Goal: Use online tool/utility: Utilize a website feature to perform a specific function

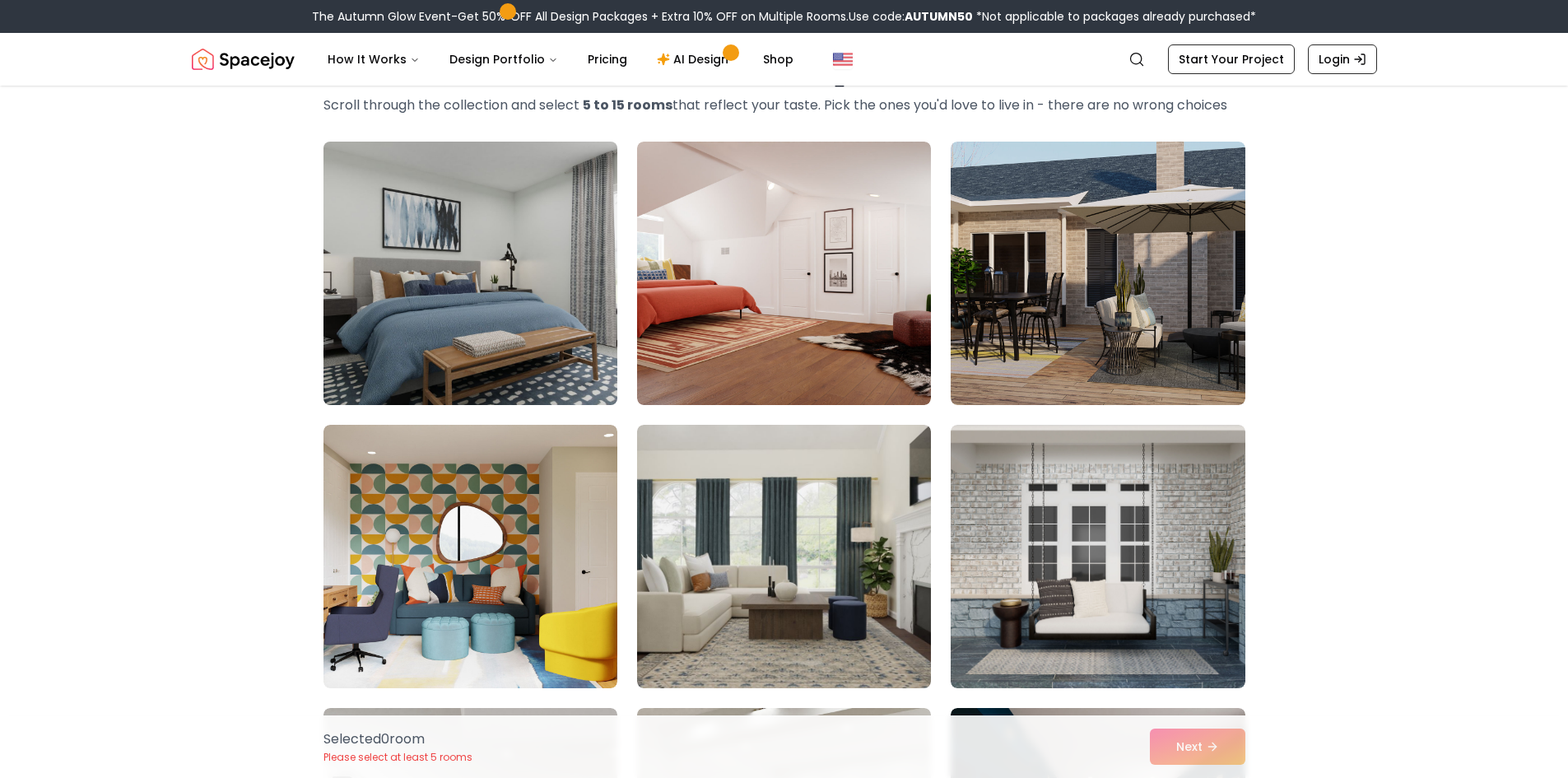
click at [390, 320] on img at bounding box center [470, 273] width 309 height 277
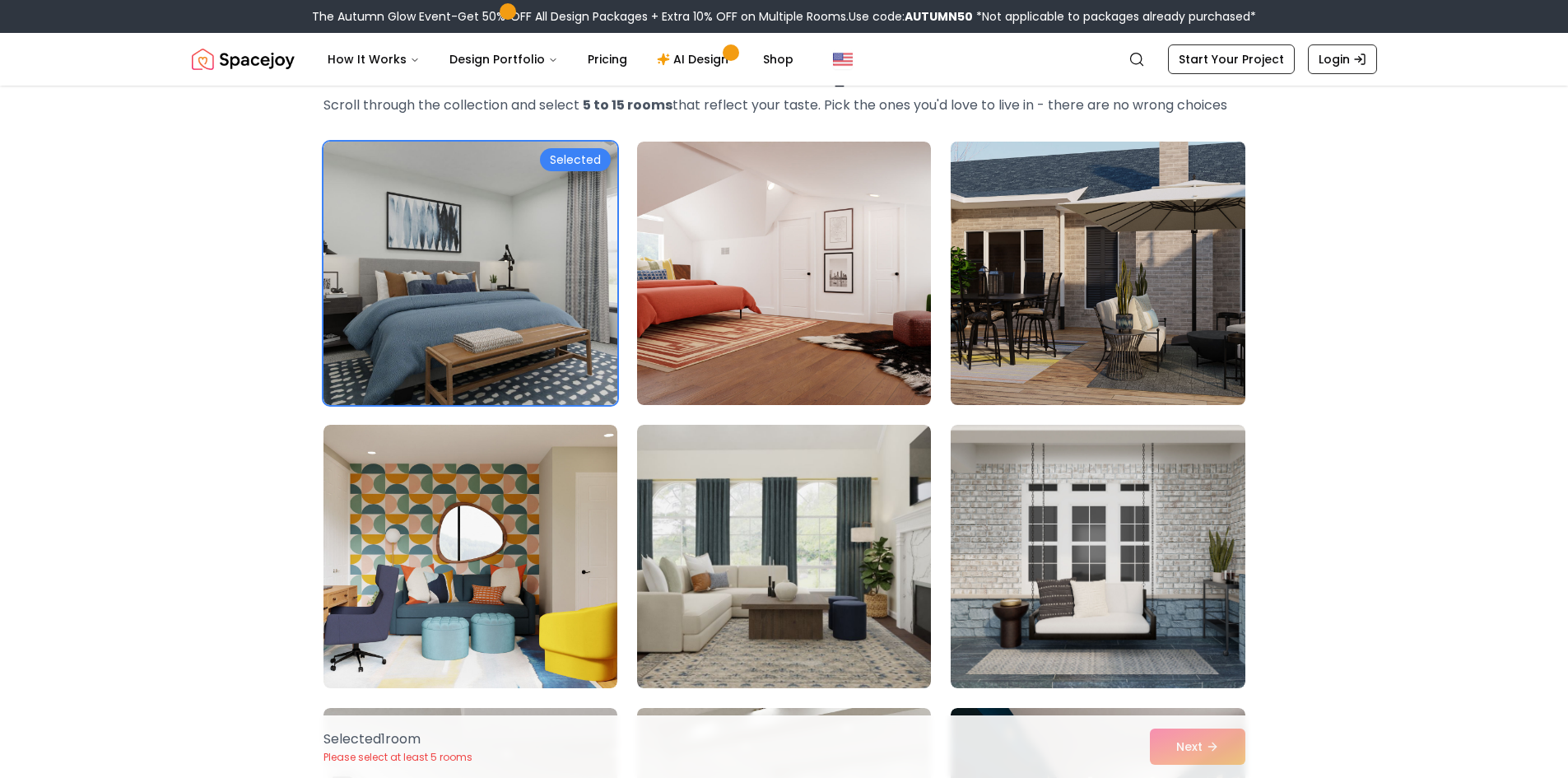
click at [1074, 351] on img at bounding box center [1098, 273] width 309 height 277
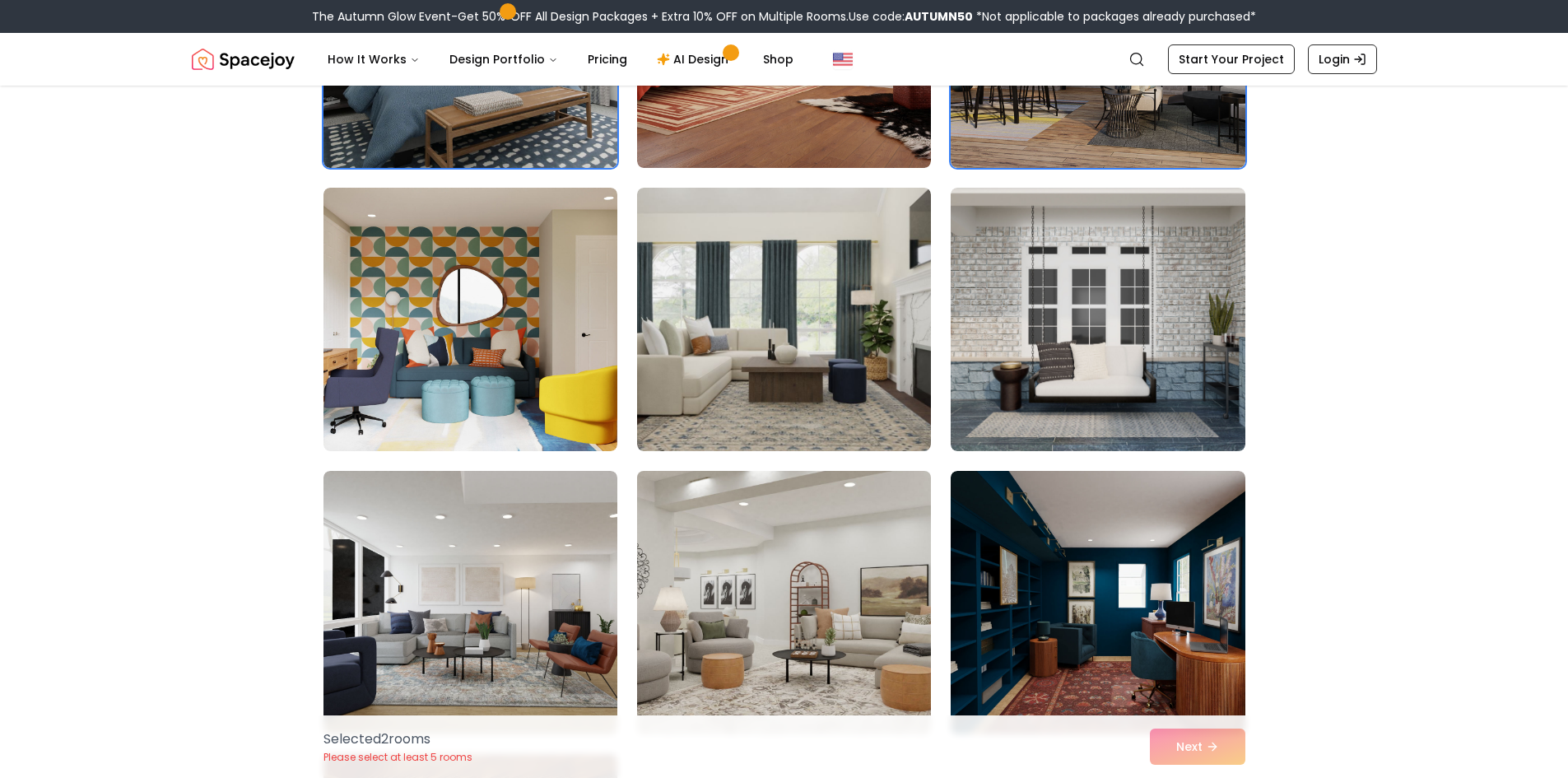
scroll to position [330, 0]
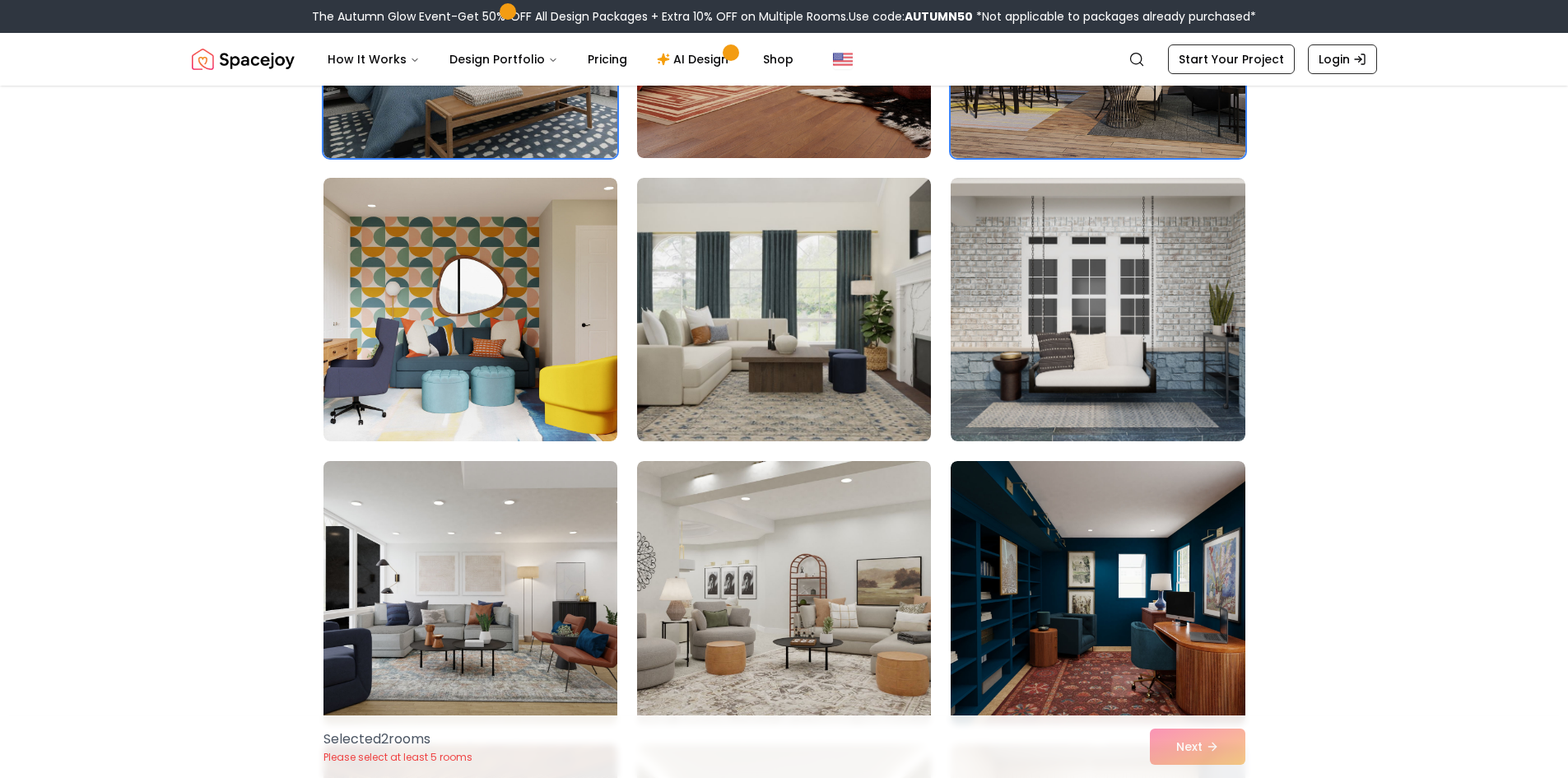
click at [494, 565] on img at bounding box center [470, 592] width 309 height 277
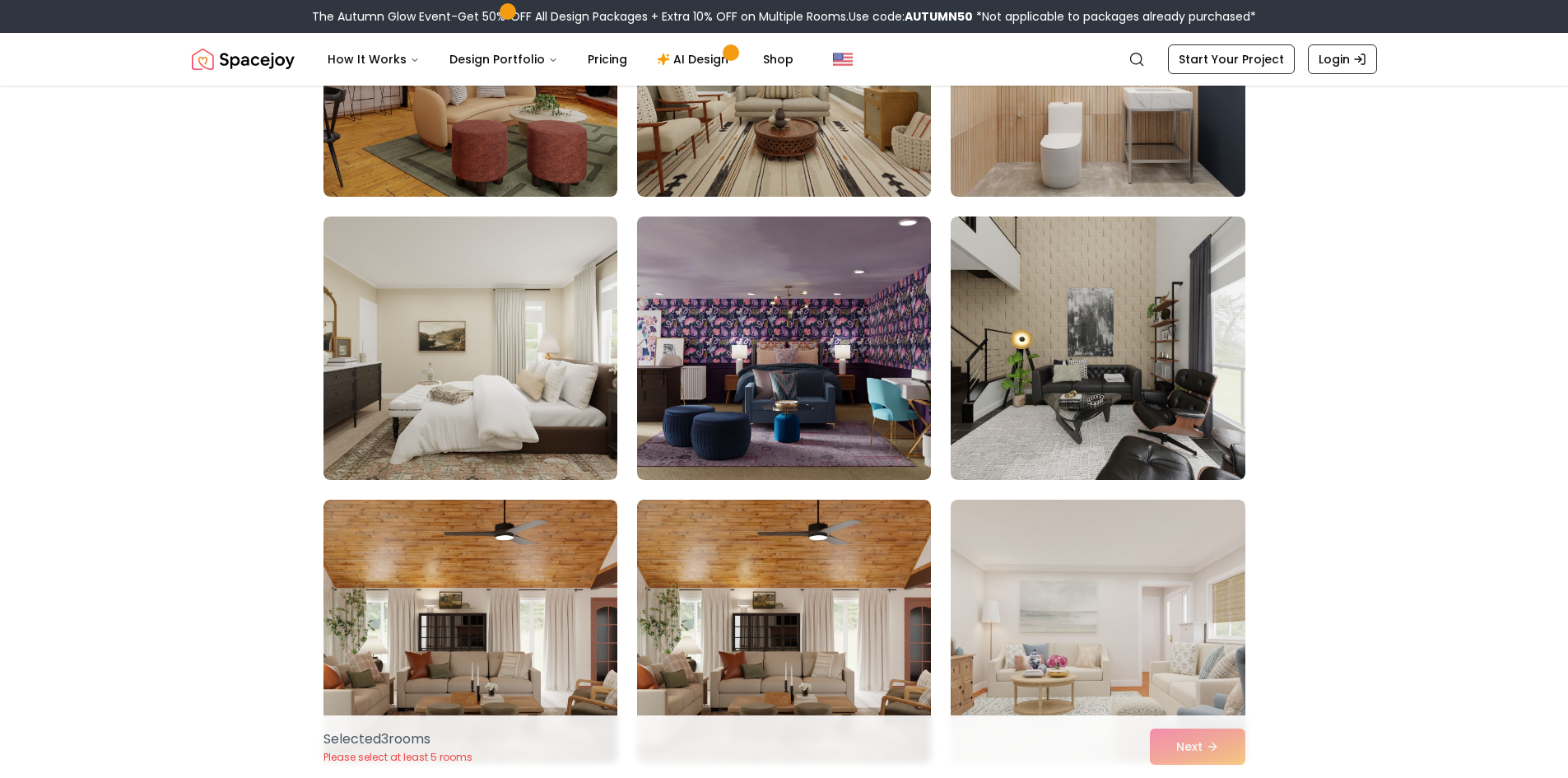
scroll to position [1152, 0]
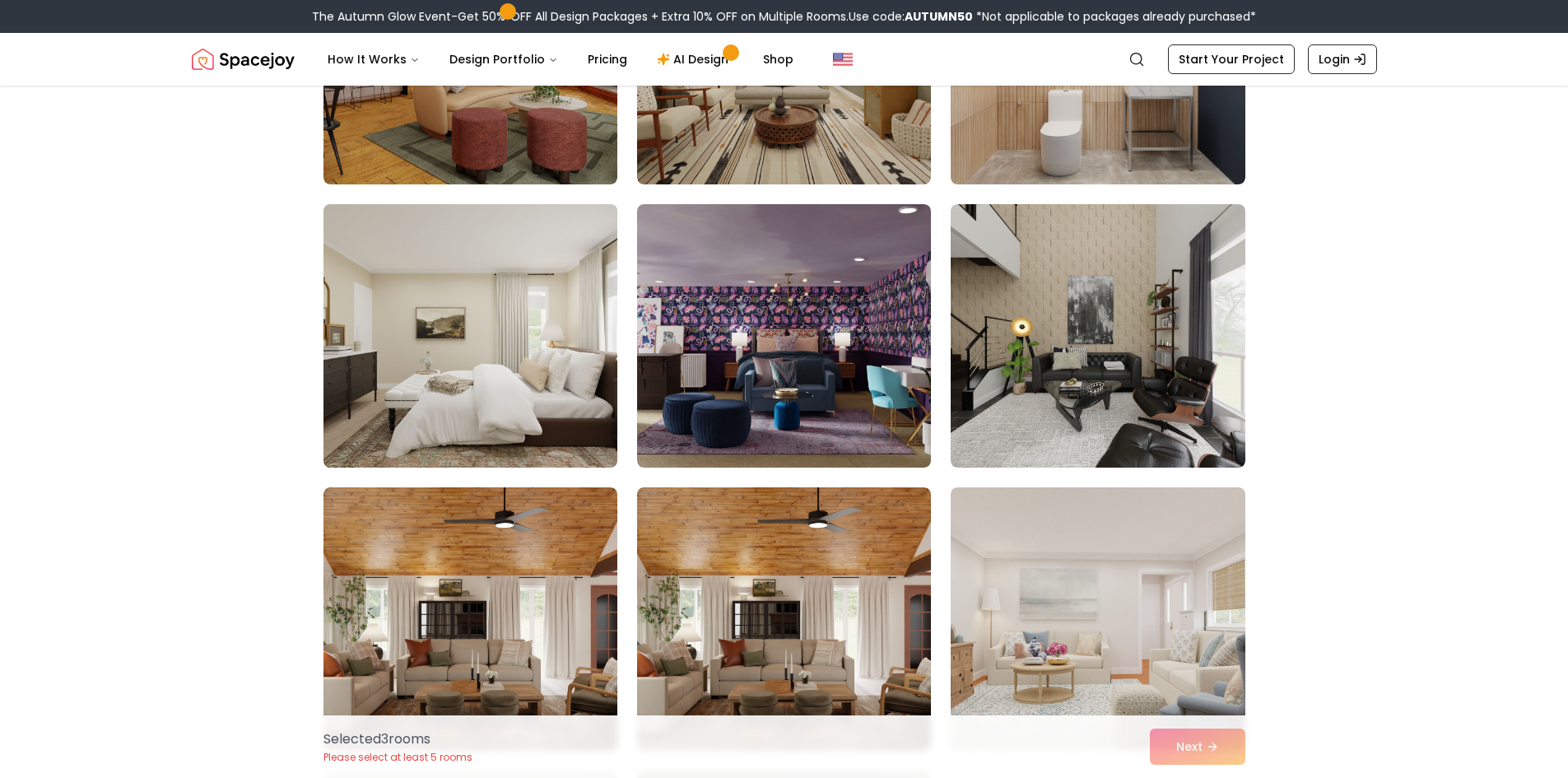
click at [557, 350] on img at bounding box center [470, 336] width 309 height 277
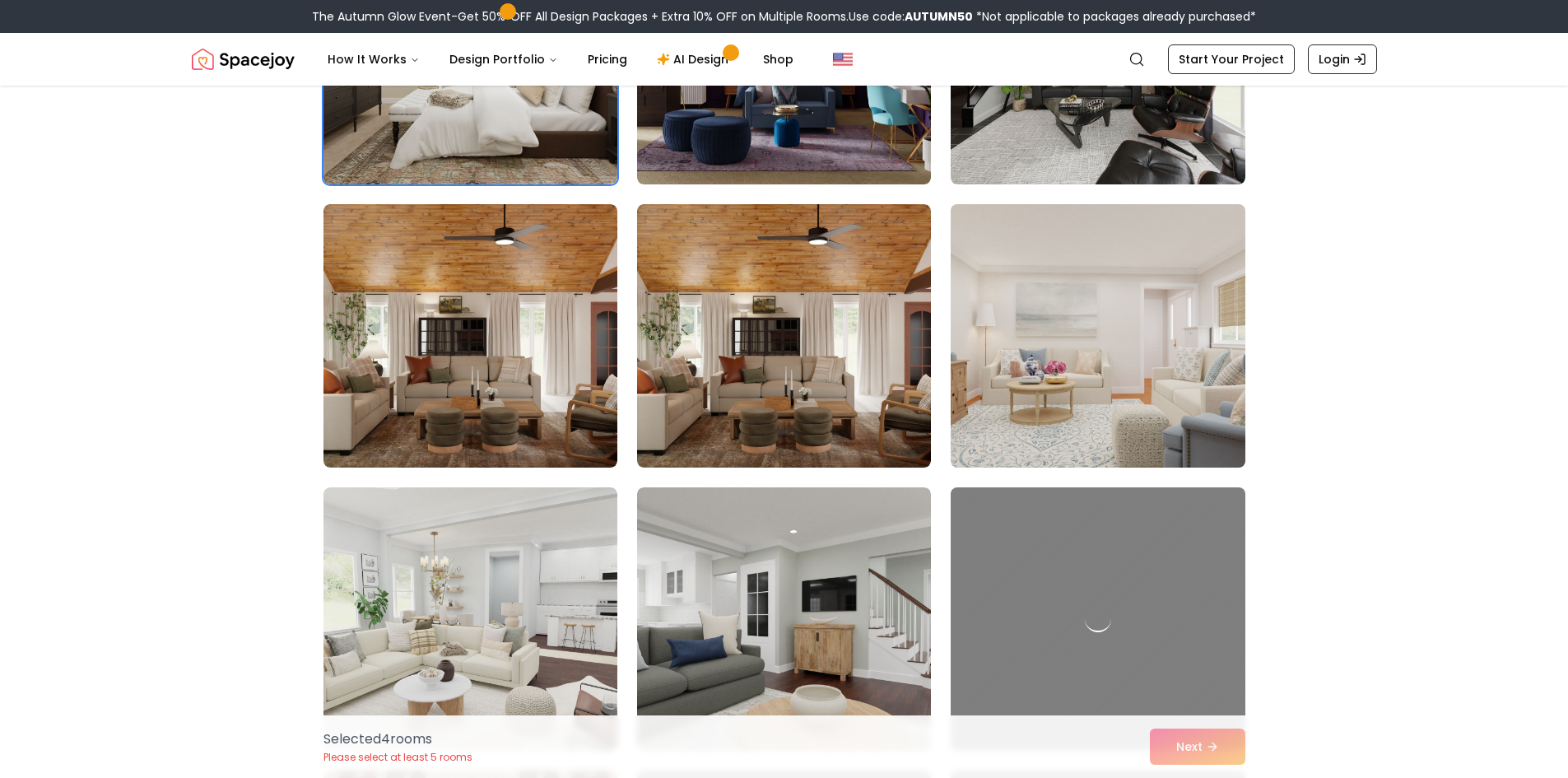
scroll to position [1481, 0]
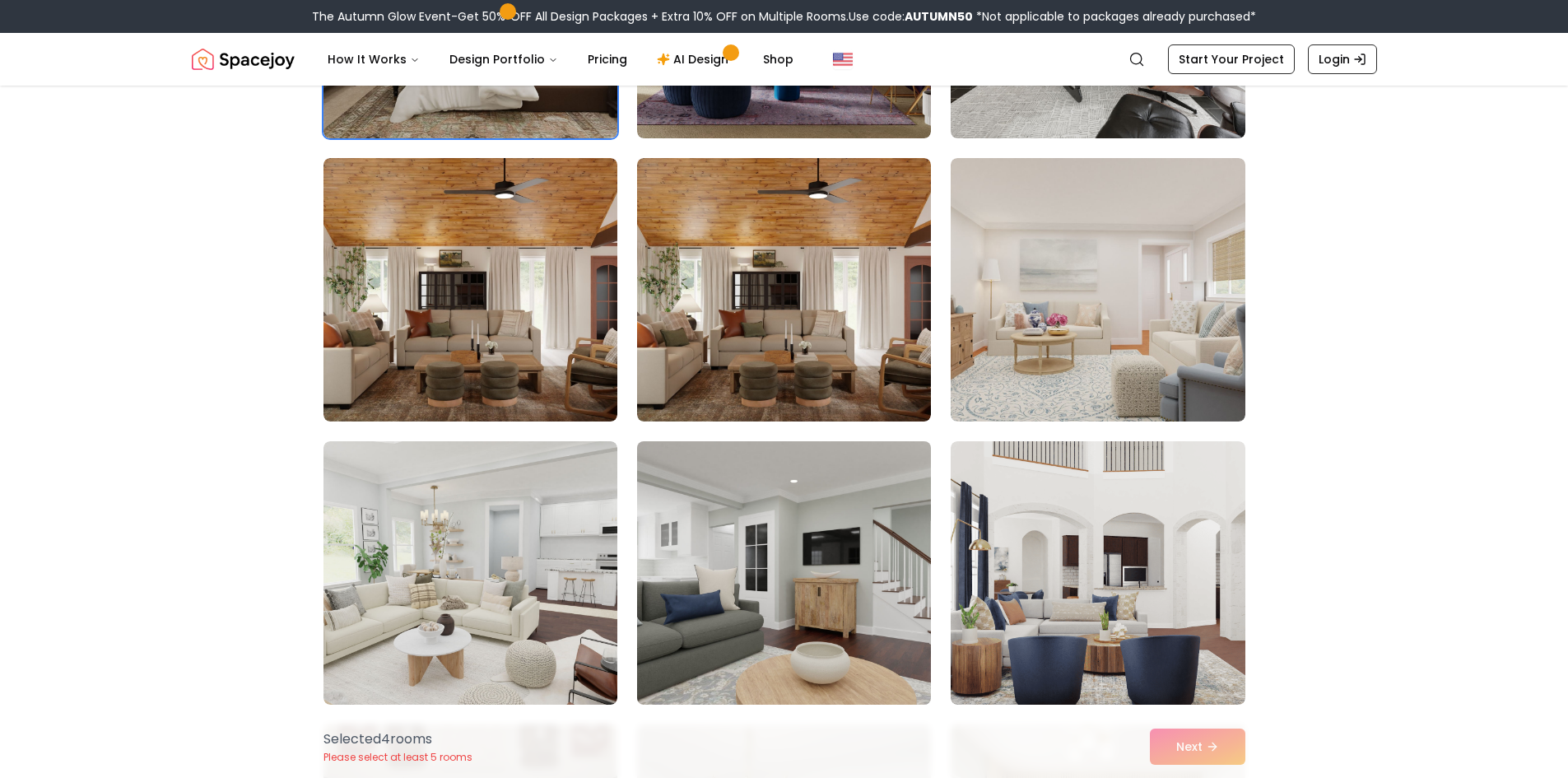
click at [871, 532] on img at bounding box center [784, 573] width 309 height 277
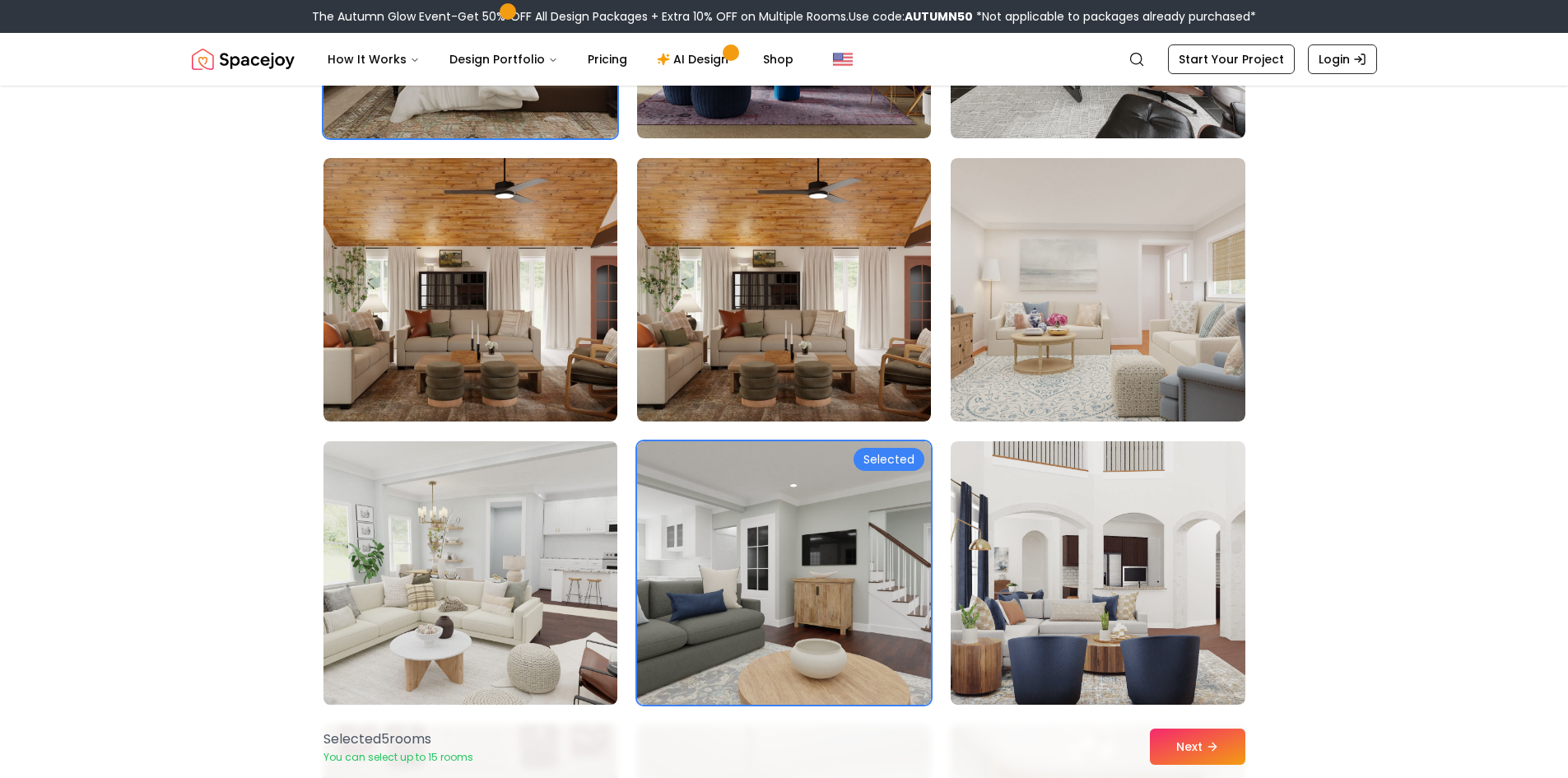
click at [438, 535] on img at bounding box center [470, 573] width 309 height 277
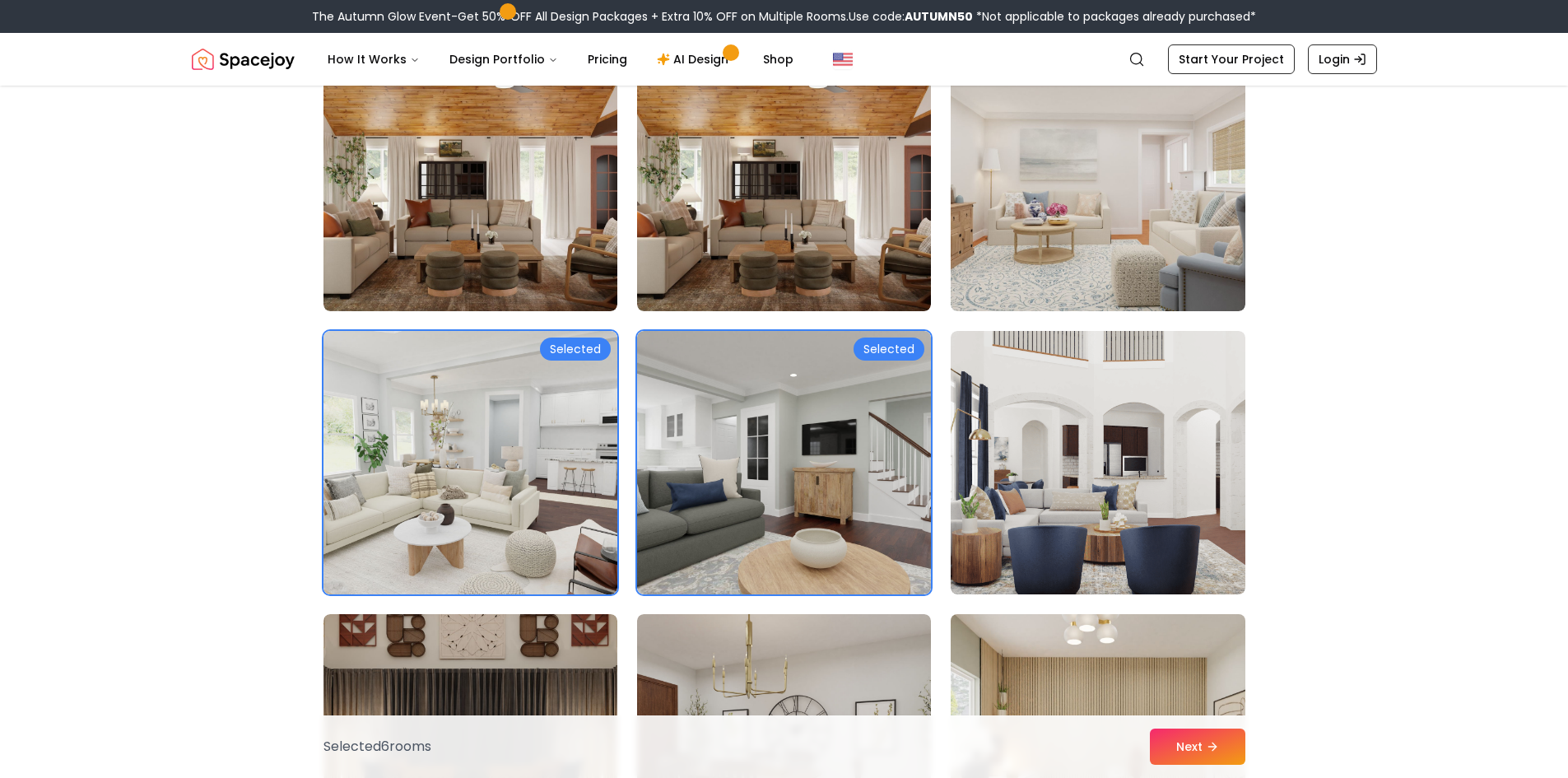
scroll to position [1893, 0]
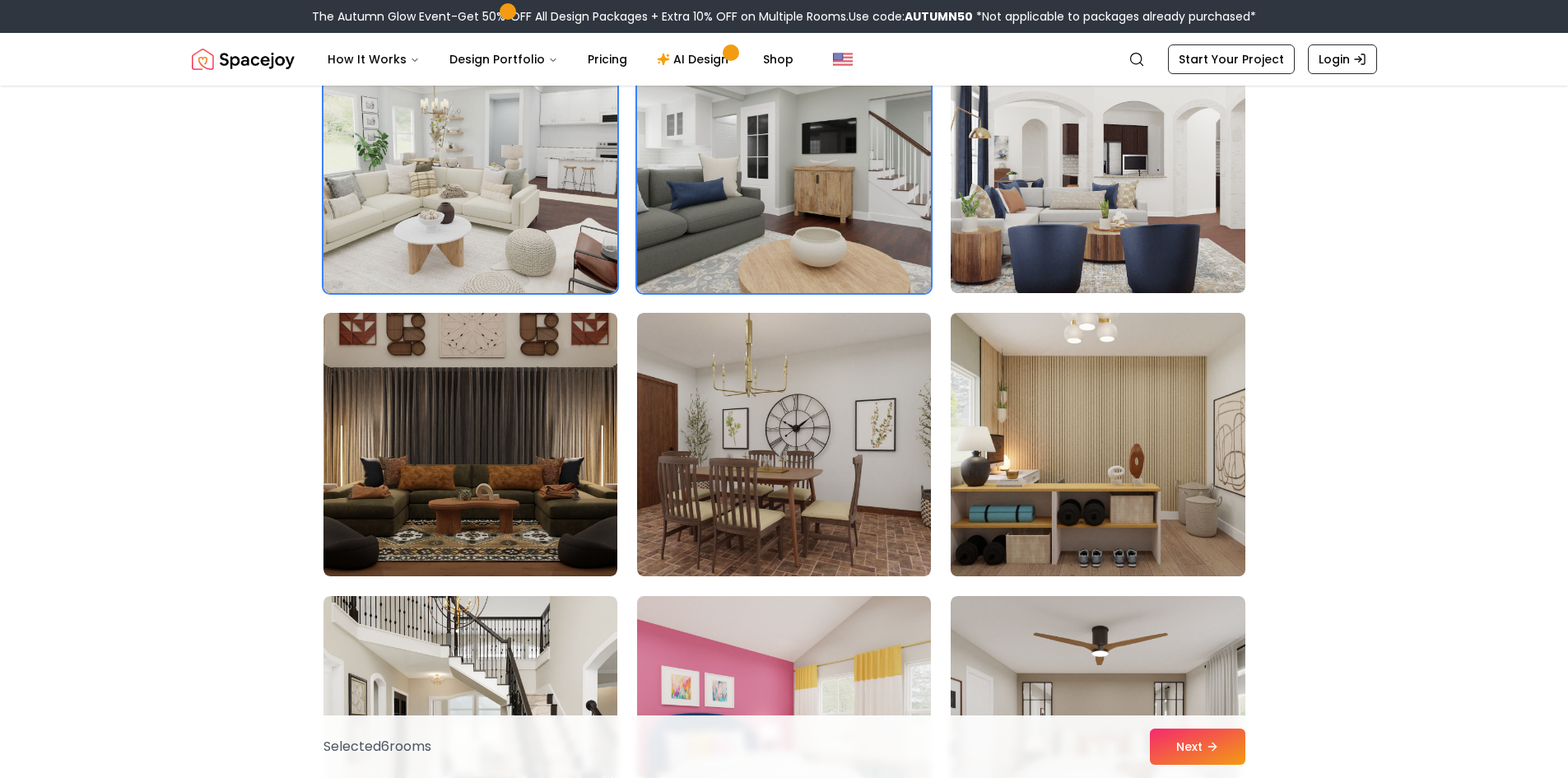
click at [975, 395] on img at bounding box center [1098, 444] width 309 height 277
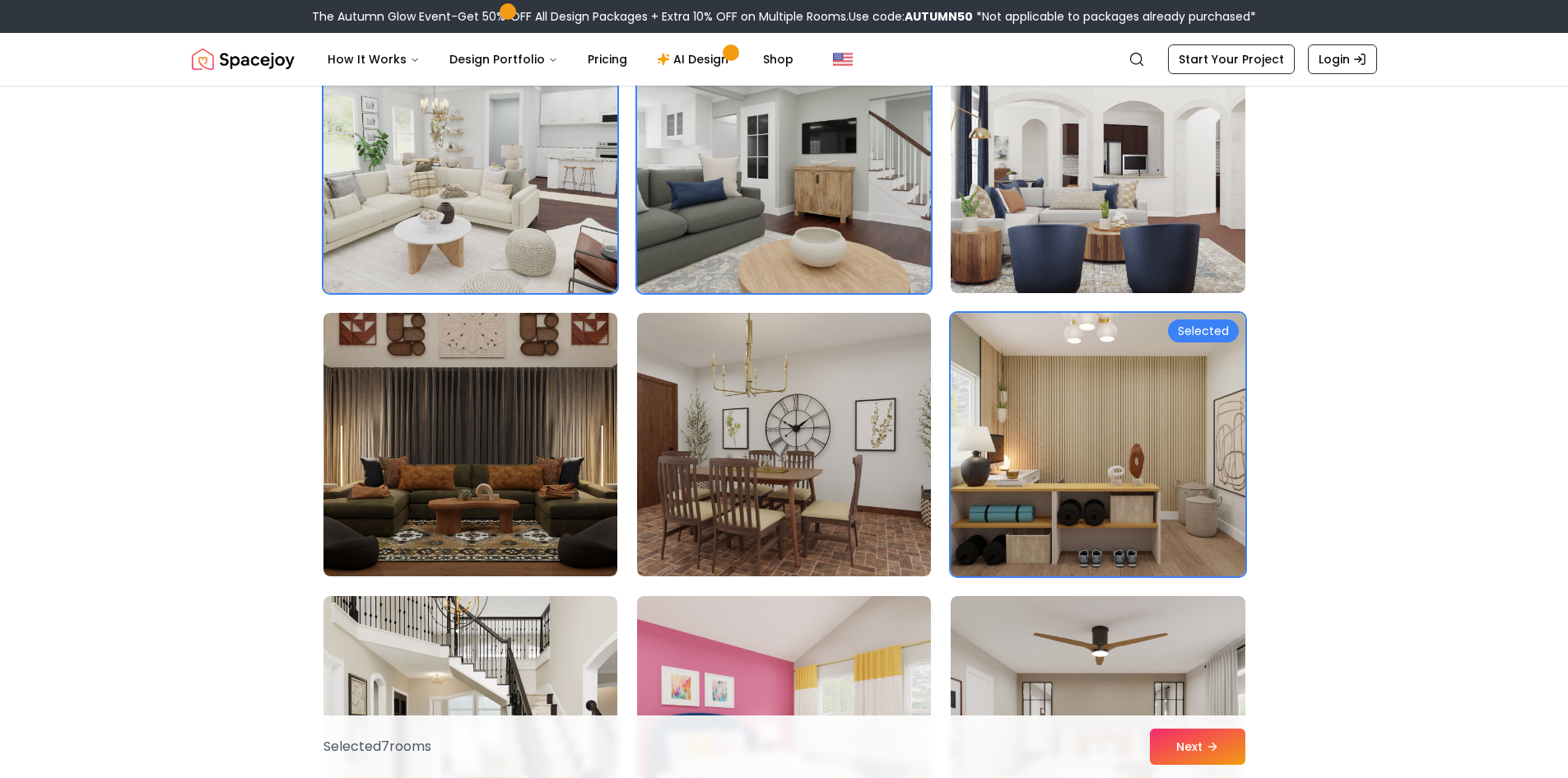
click at [962, 391] on img at bounding box center [1098, 444] width 309 height 277
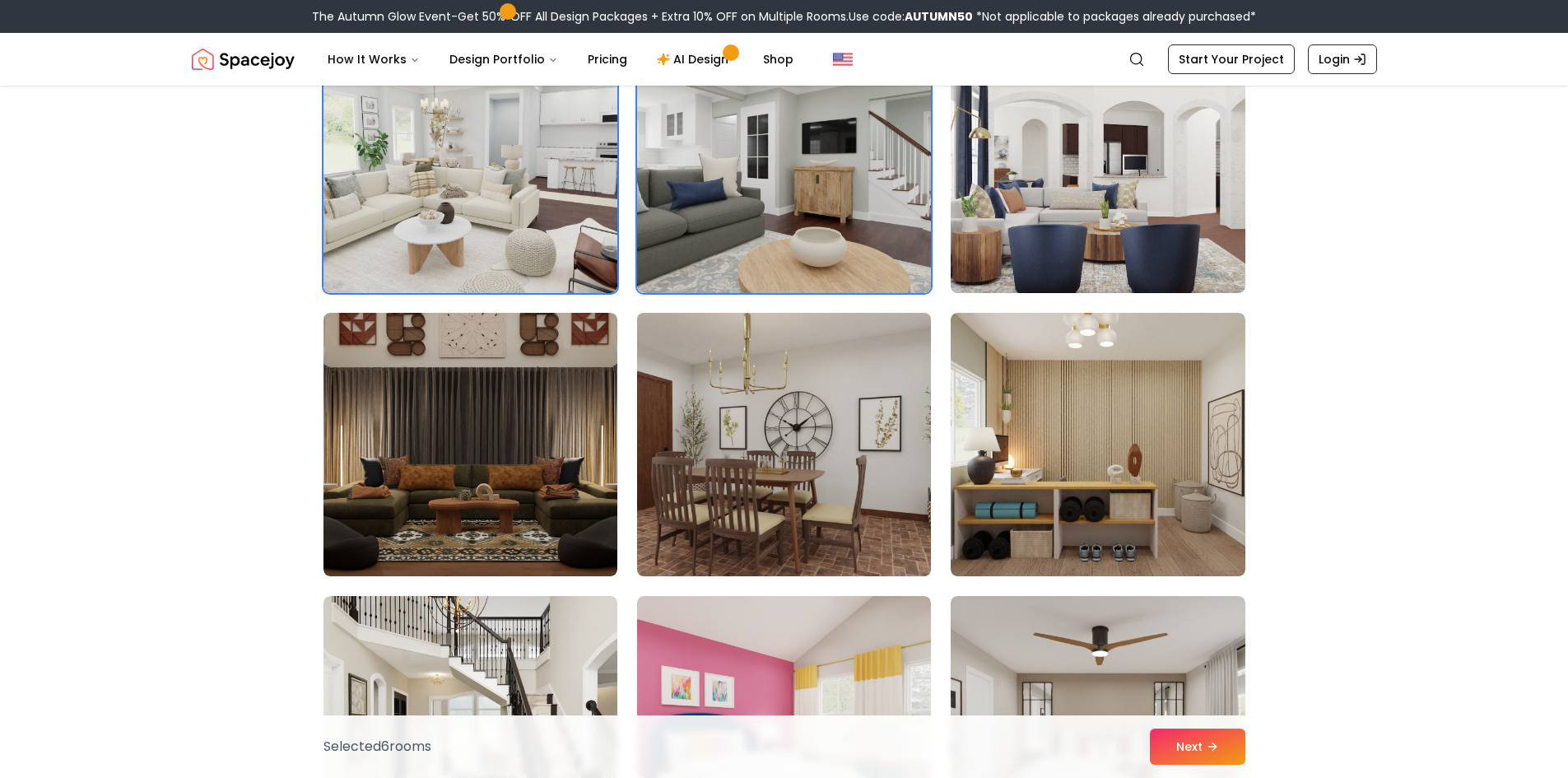
click at [759, 409] on img at bounding box center [784, 444] width 309 height 277
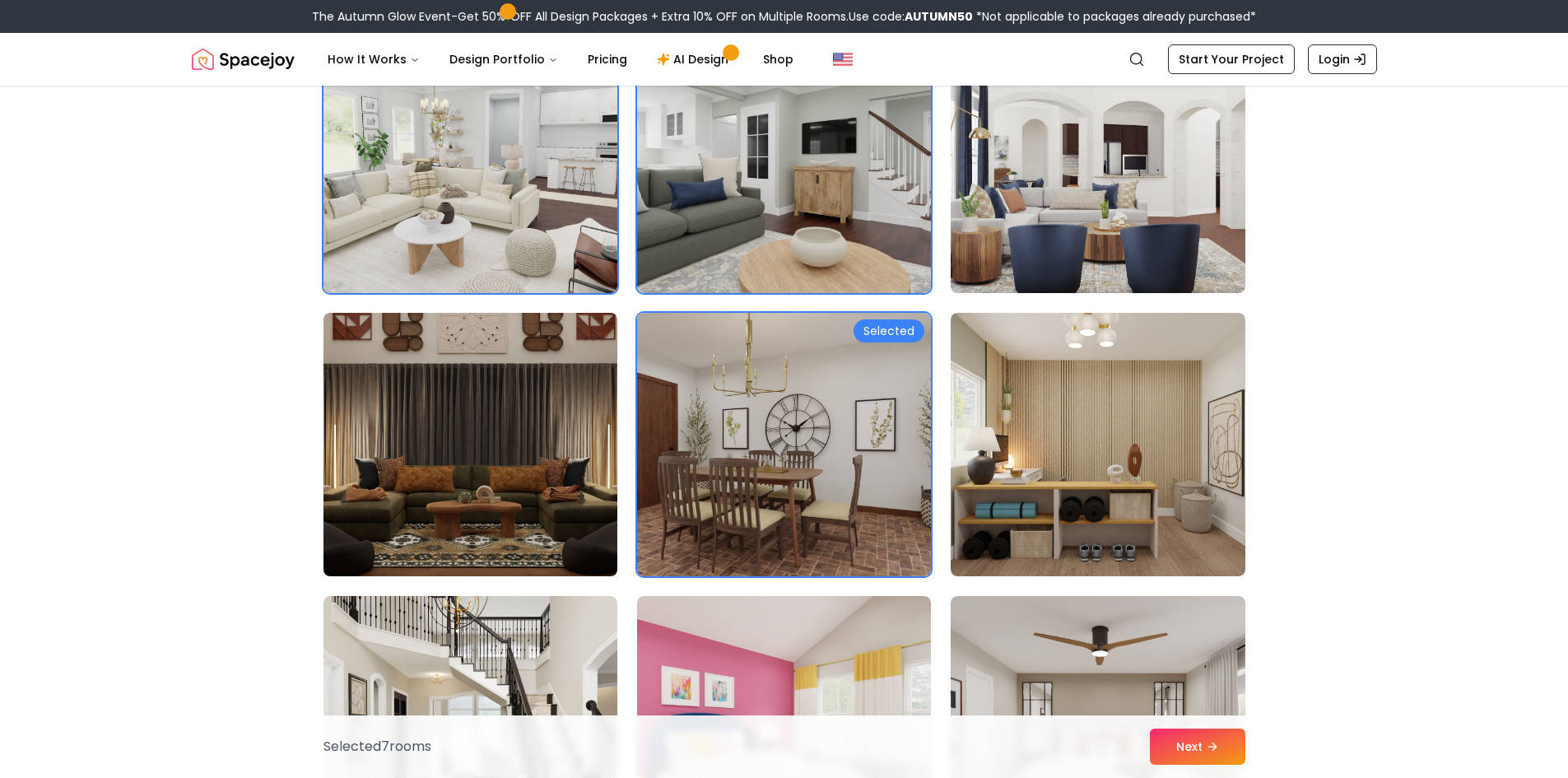
click at [579, 411] on img at bounding box center [470, 444] width 309 height 277
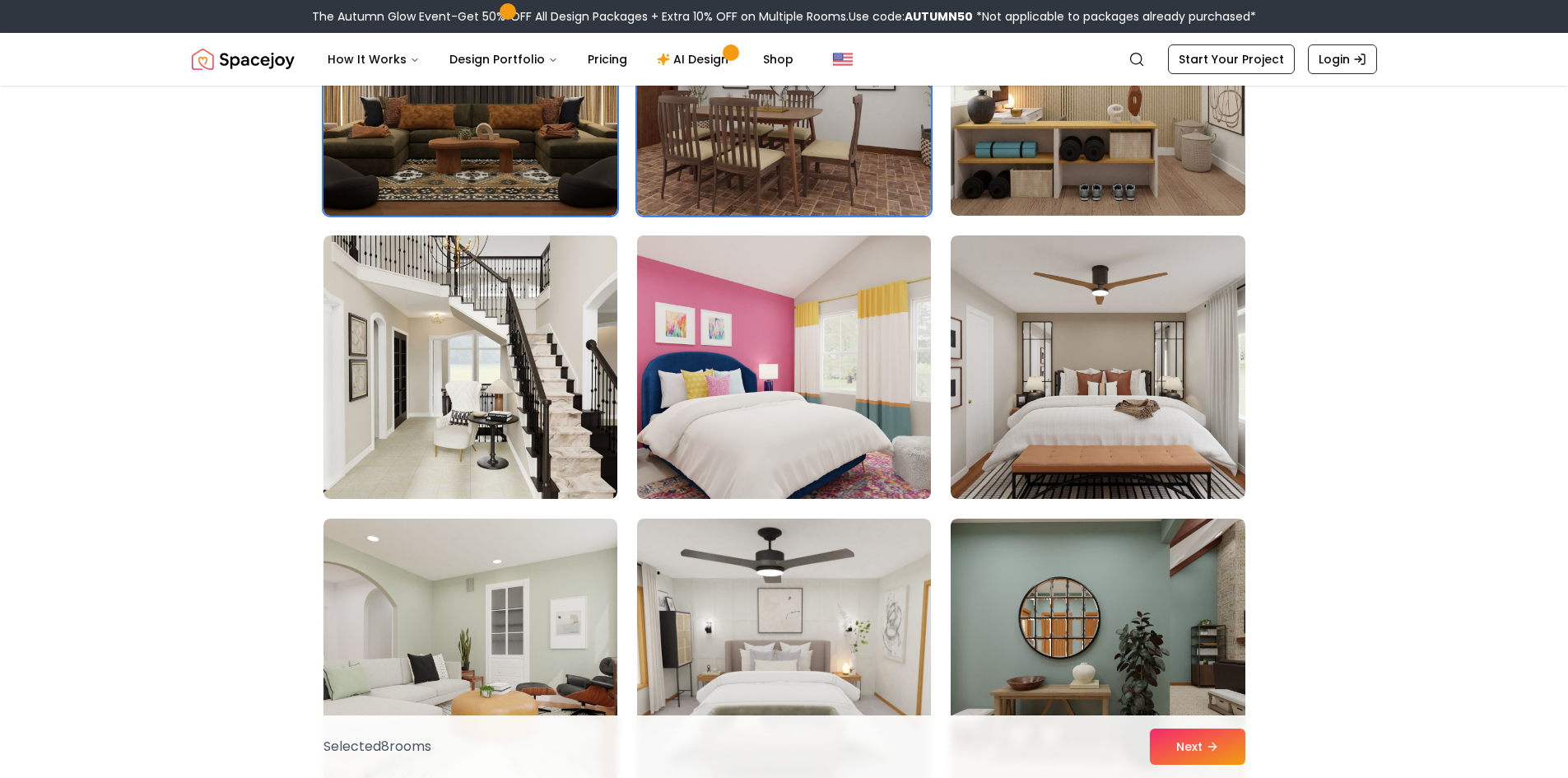
scroll to position [2304, 0]
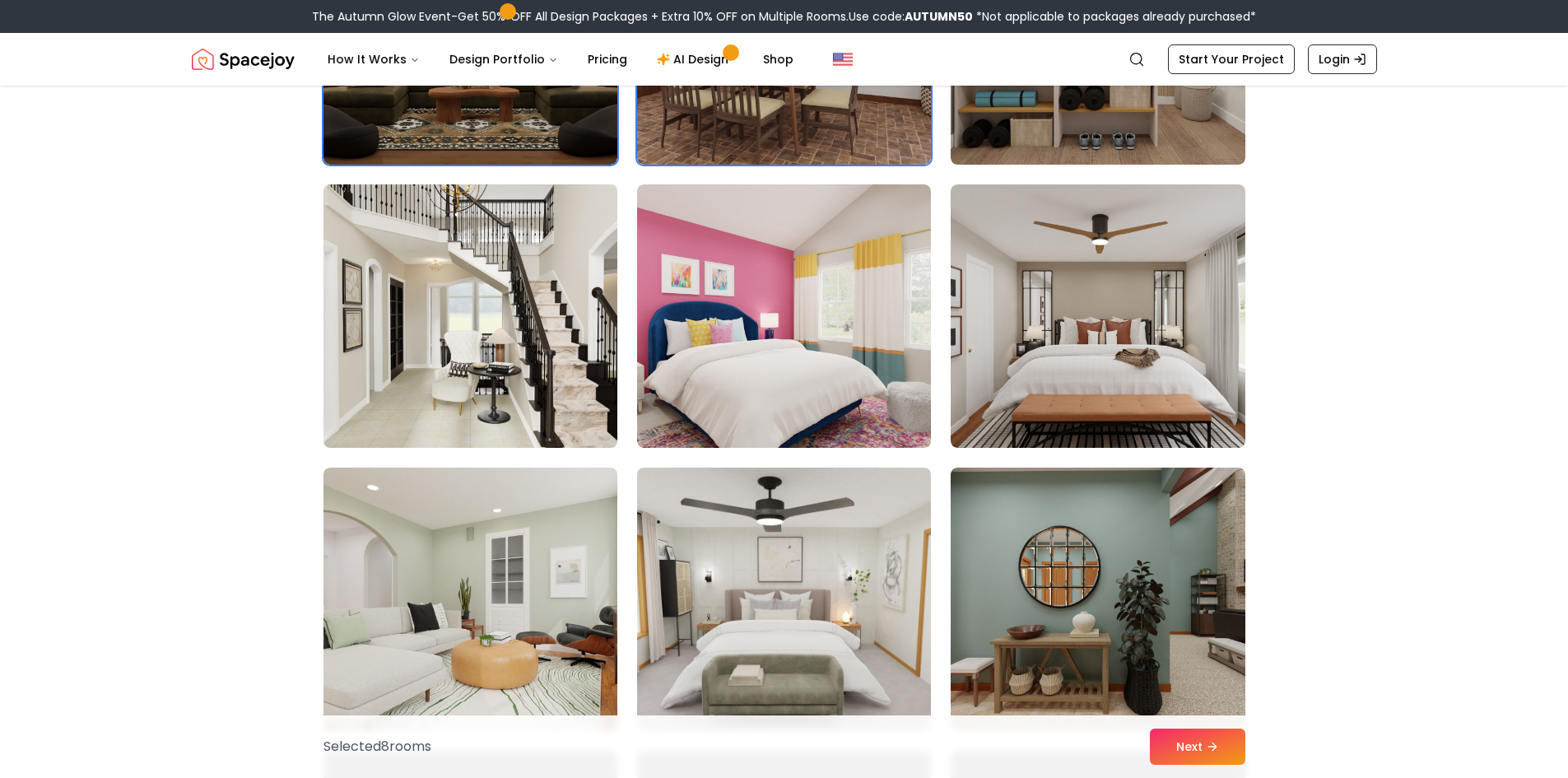
click at [574, 370] on img at bounding box center [470, 316] width 309 height 277
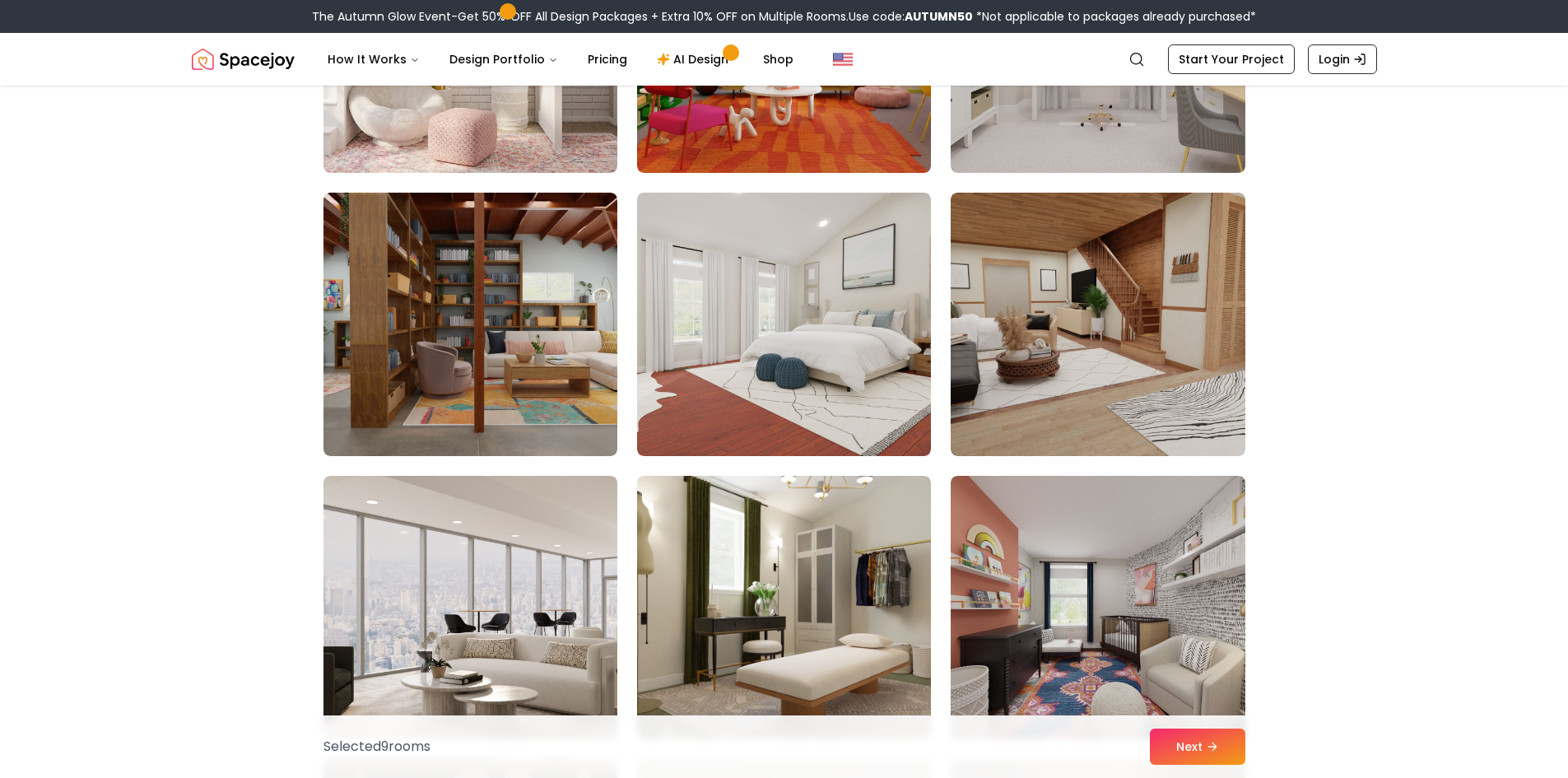
scroll to position [3456, 0]
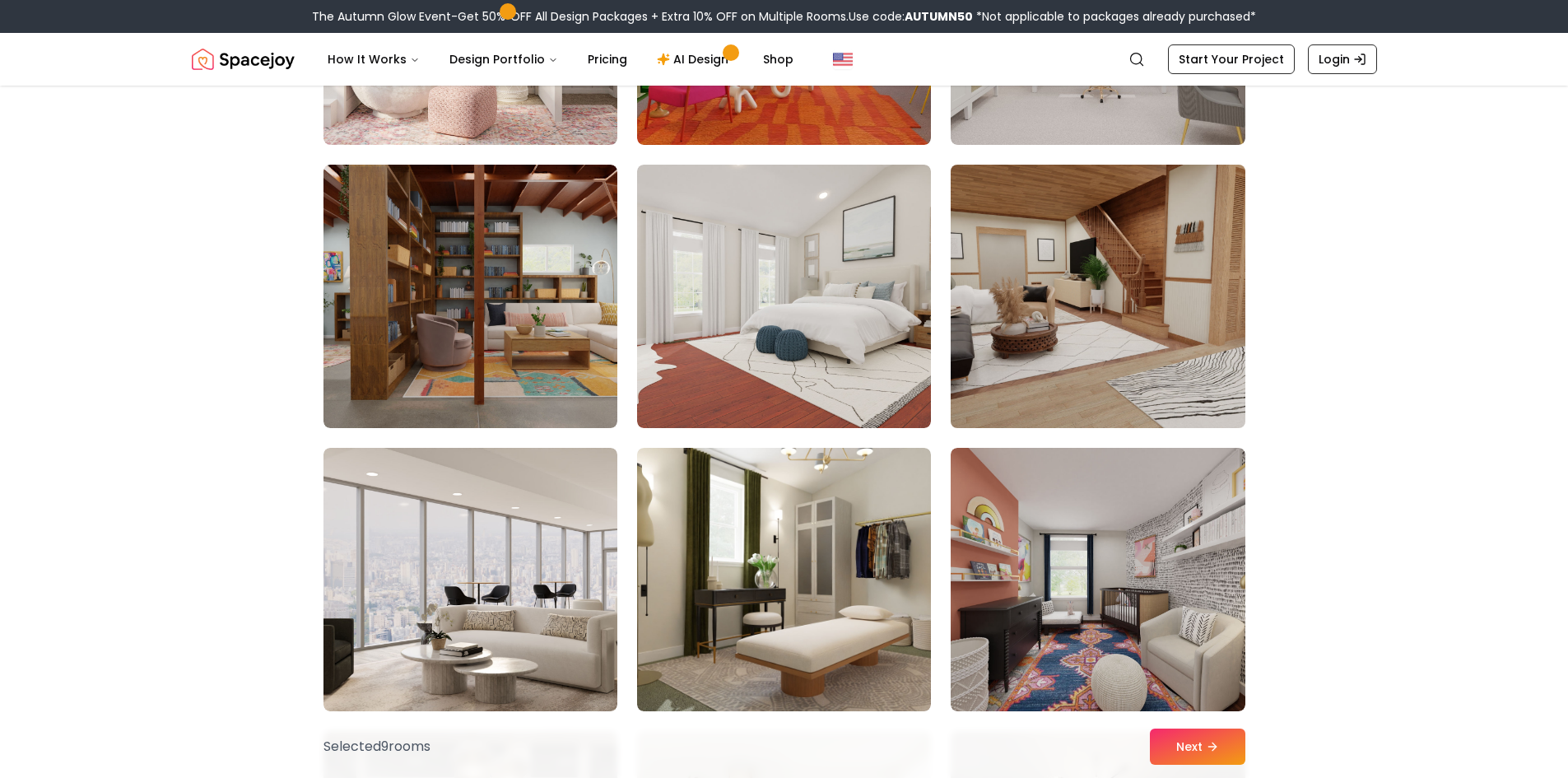
click at [1149, 339] on img at bounding box center [1098, 296] width 309 height 277
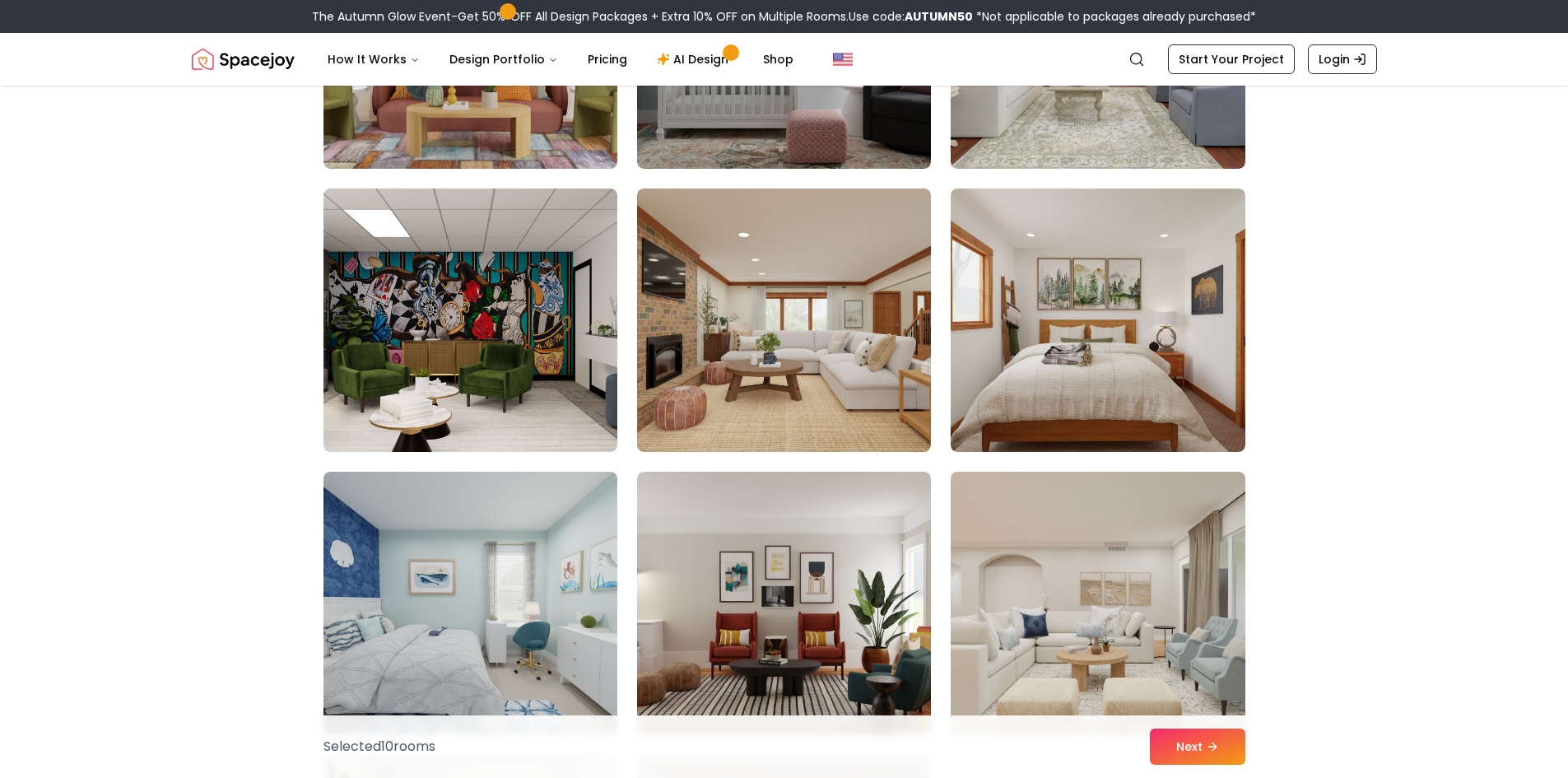
scroll to position [6994, 0]
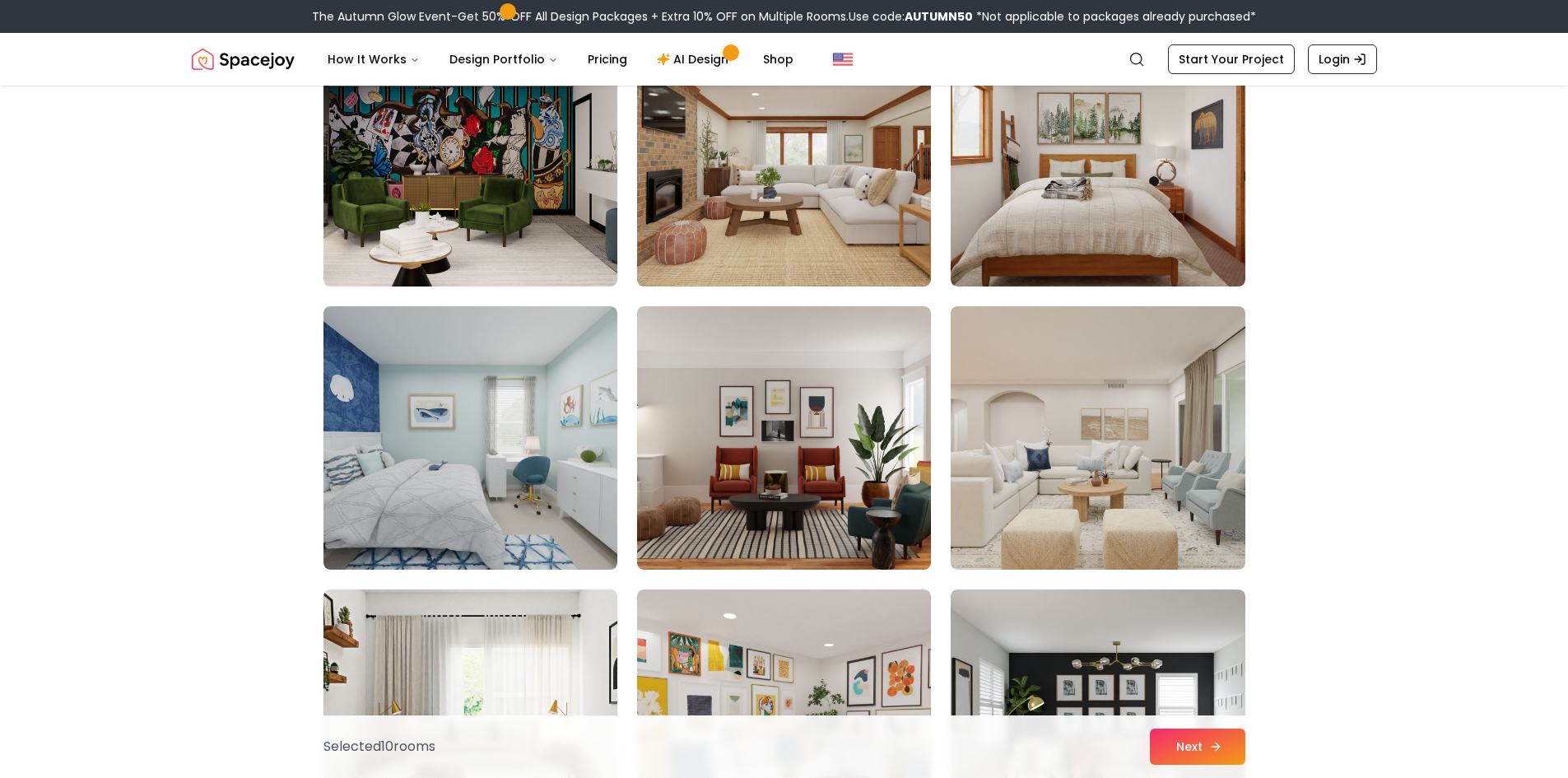
click at [1173, 739] on button "Next" at bounding box center [1197, 746] width 95 height 36
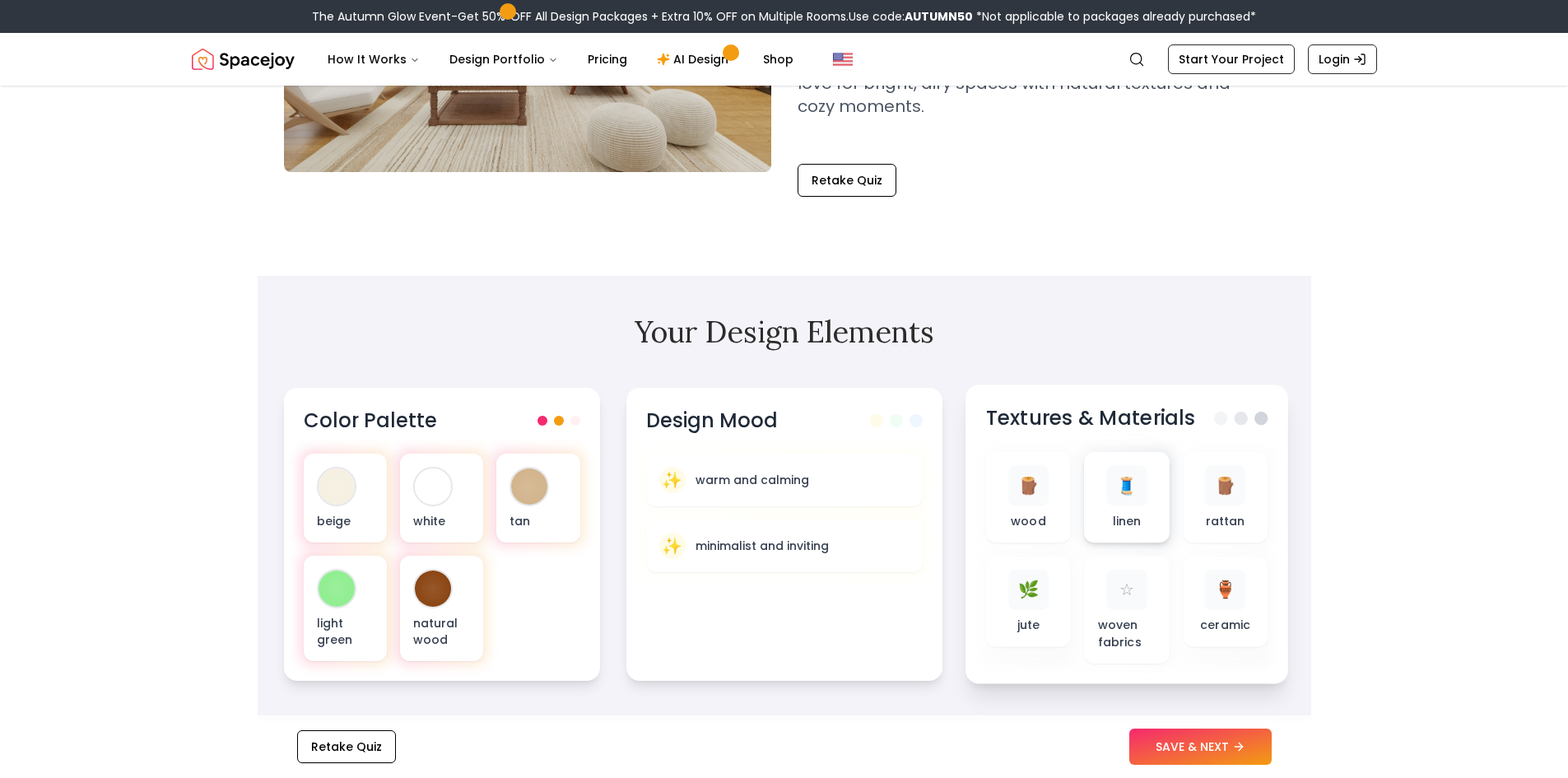
scroll to position [411, 0]
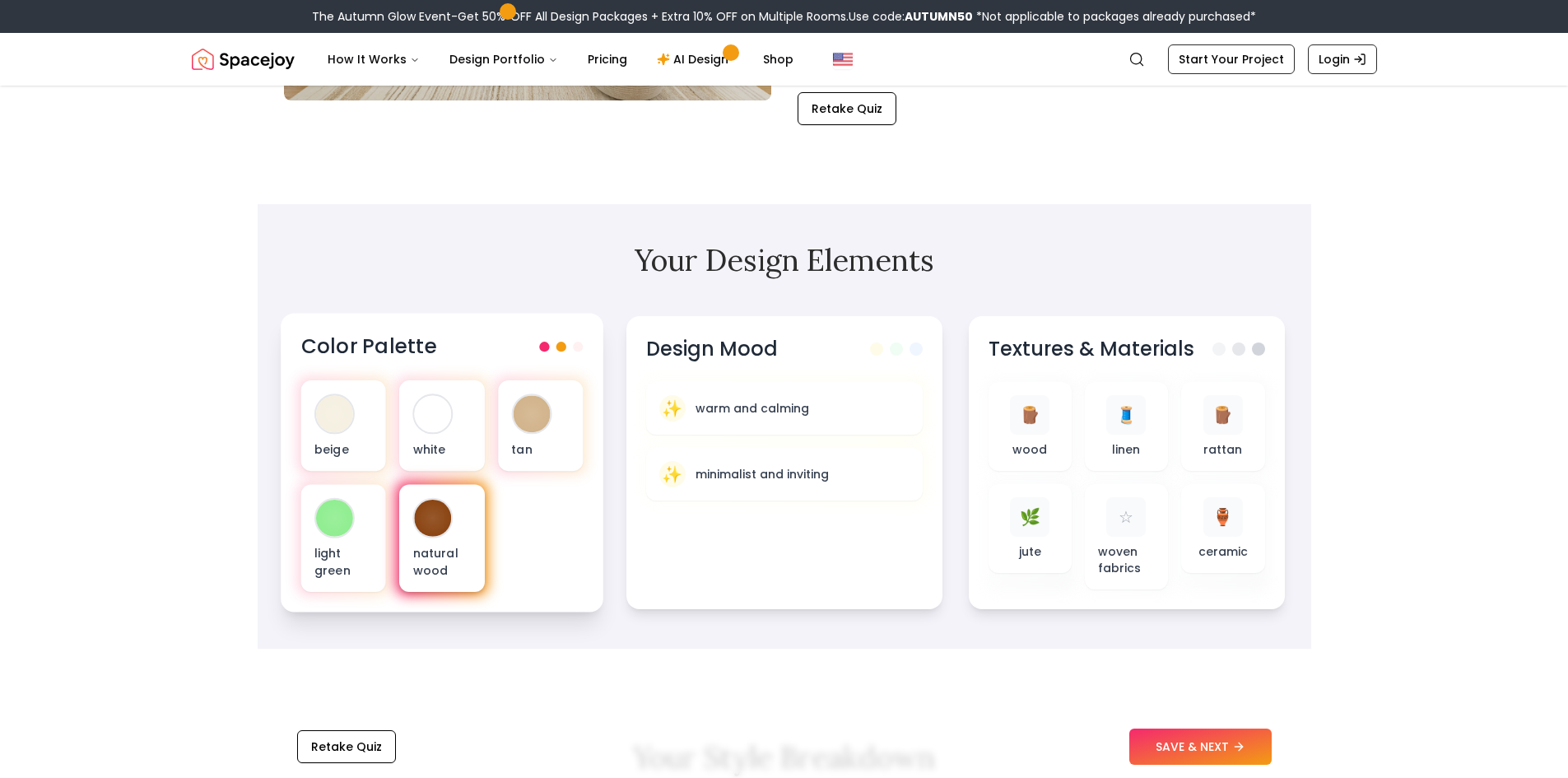
click at [439, 499] on div at bounding box center [432, 517] width 40 height 40
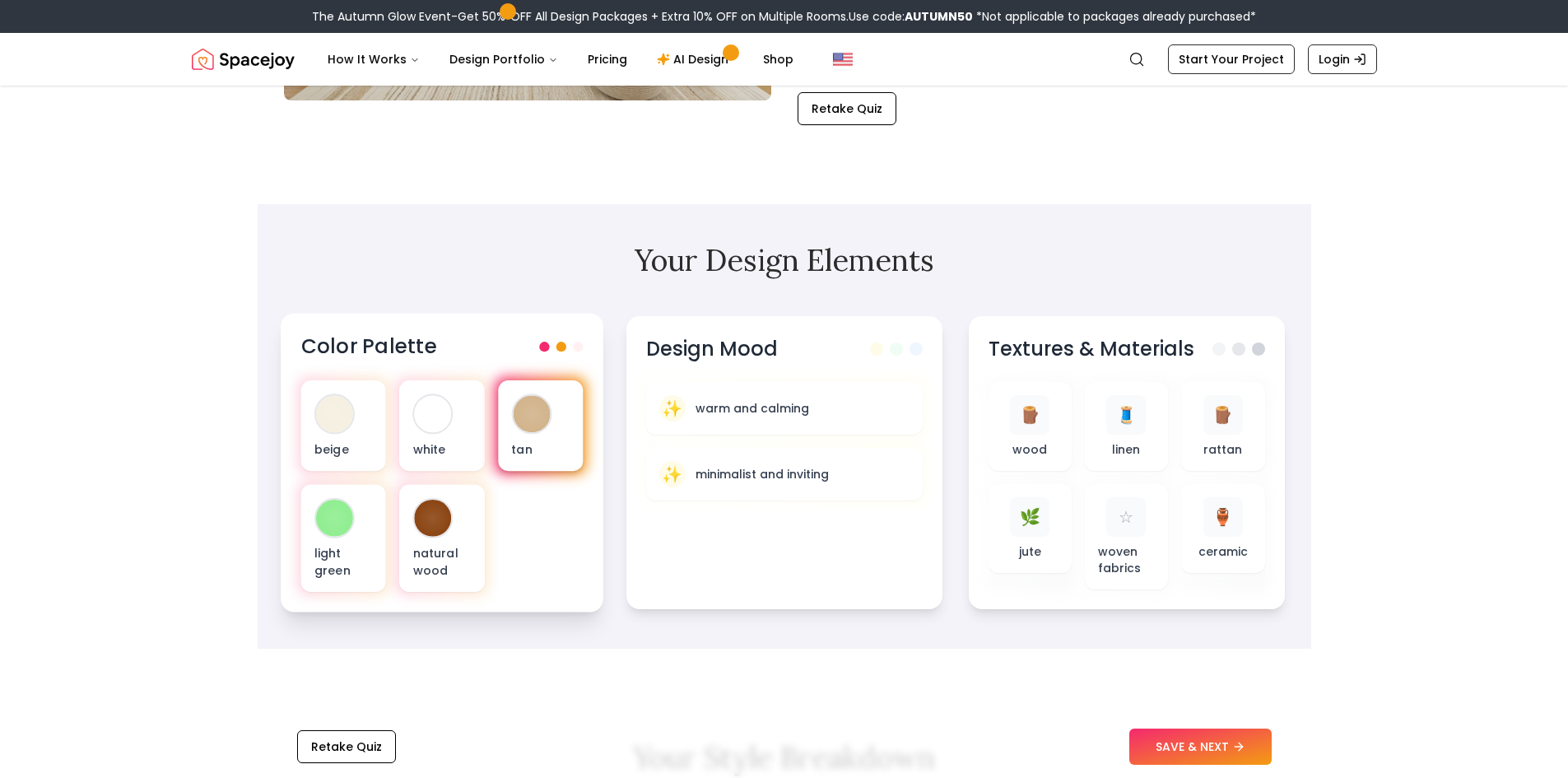
click at [540, 424] on div at bounding box center [531, 413] width 37 height 37
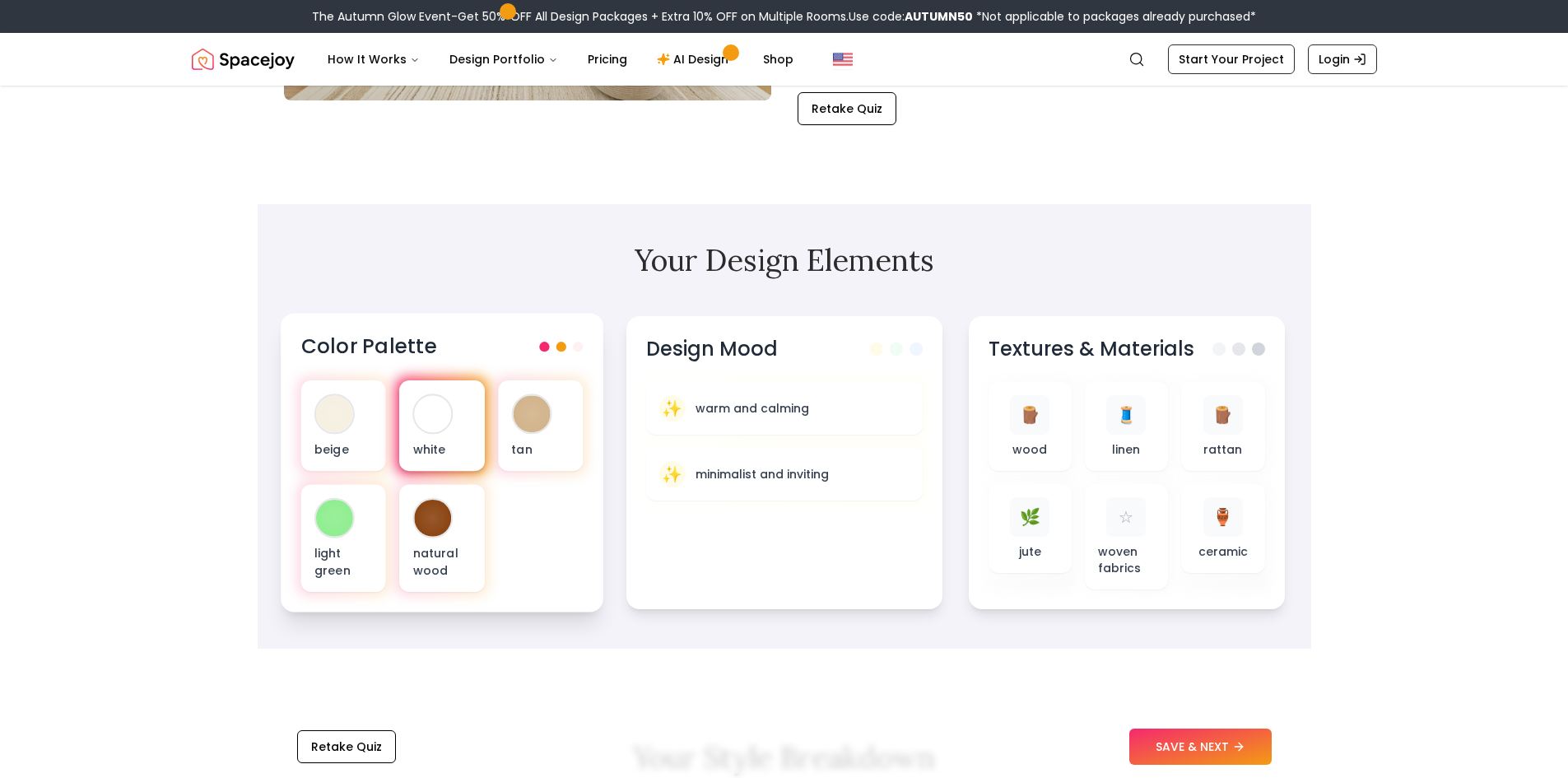
click at [437, 436] on div "white" at bounding box center [441, 426] width 84 height 91
drag, startPoint x: 449, startPoint y: 524, endPoint x: 514, endPoint y: 536, distance: 66.1
click at [508, 523] on div "beige white tan light green natural wood" at bounding box center [441, 486] width 282 height 212
click at [520, 540] on div "beige white tan light green natural wood" at bounding box center [441, 486] width 282 height 212
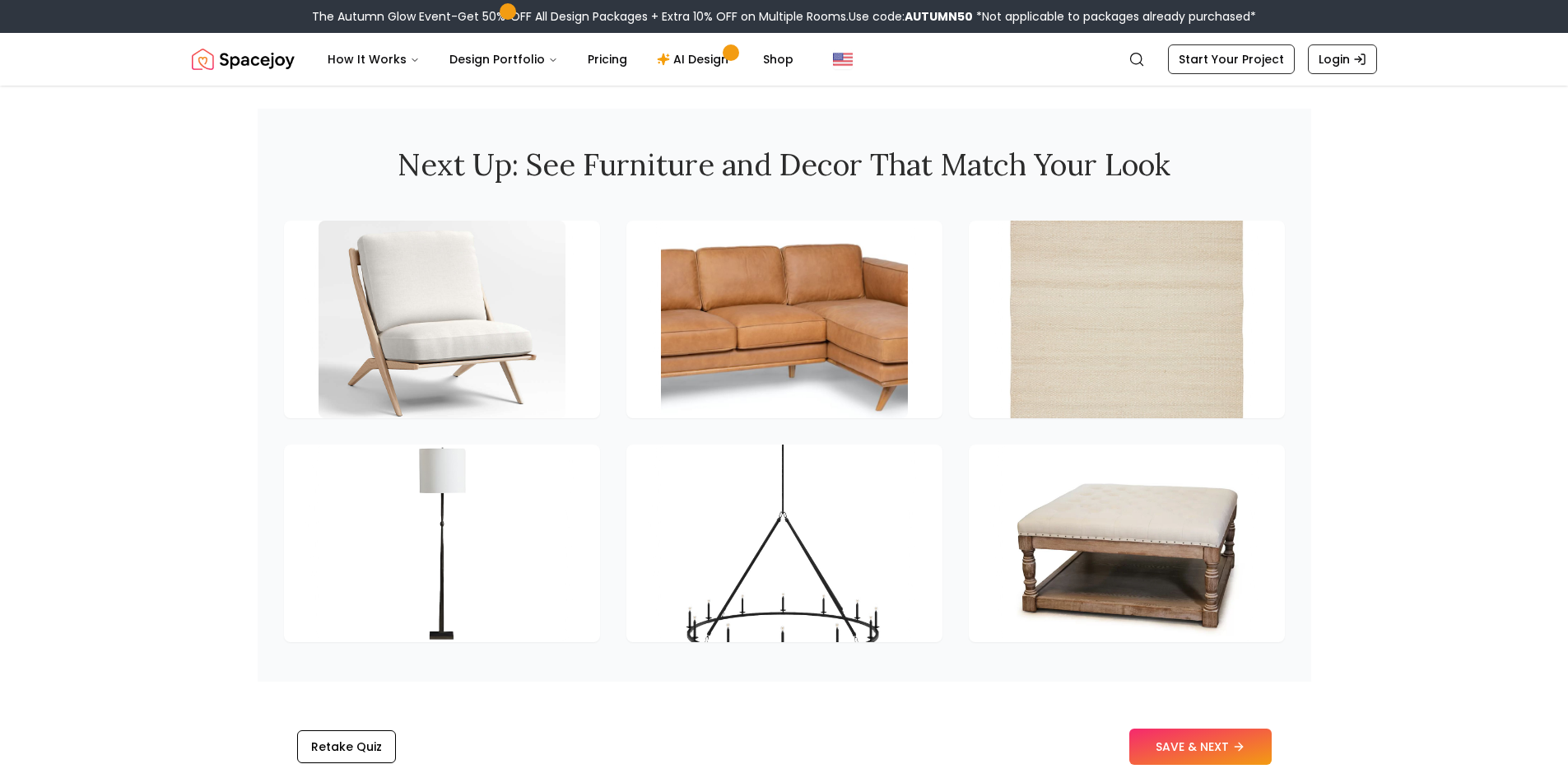
scroll to position [2468, 0]
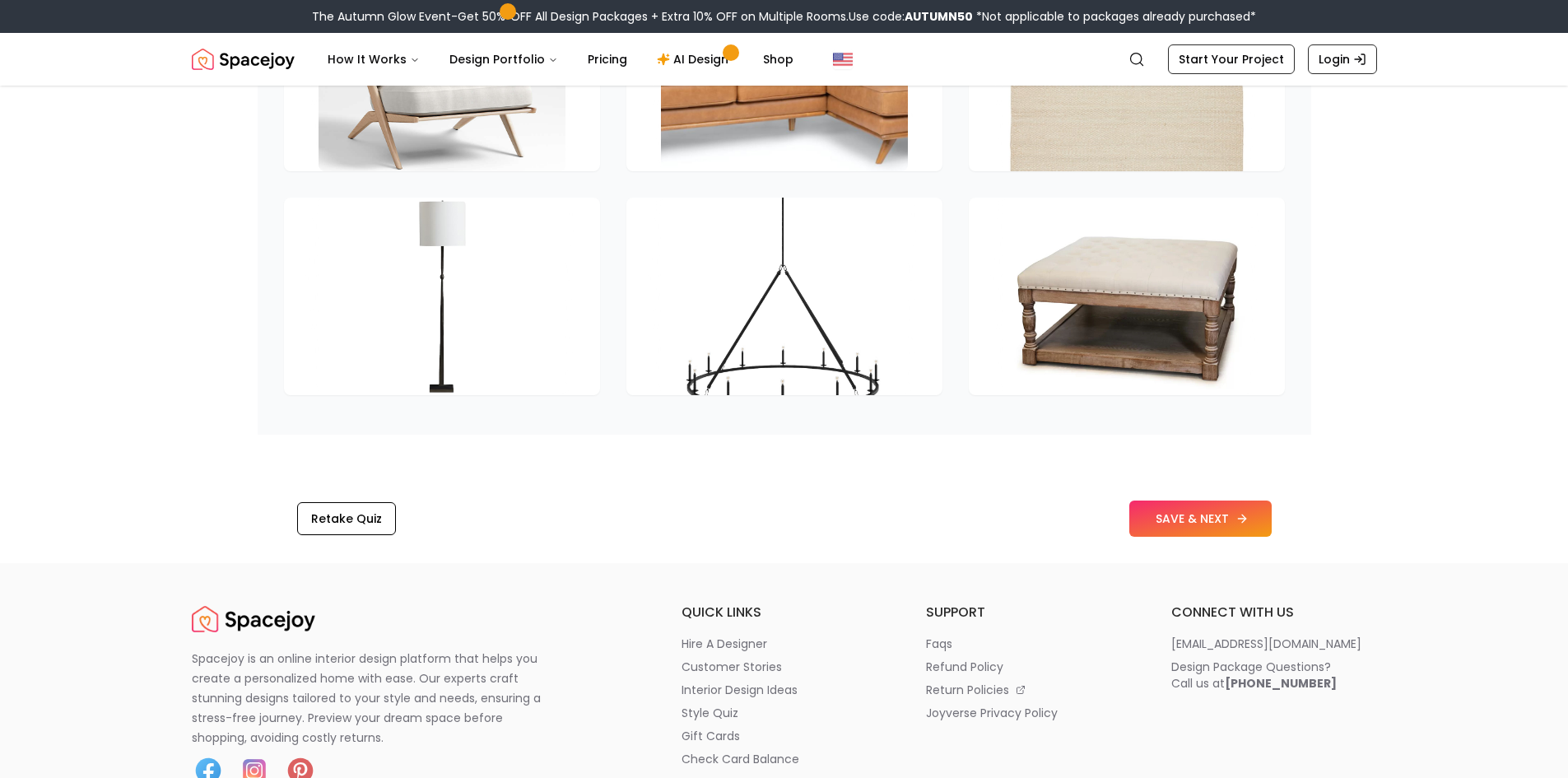
click at [1154, 526] on button "SAVE & NEXT" at bounding box center [1200, 518] width 143 height 36
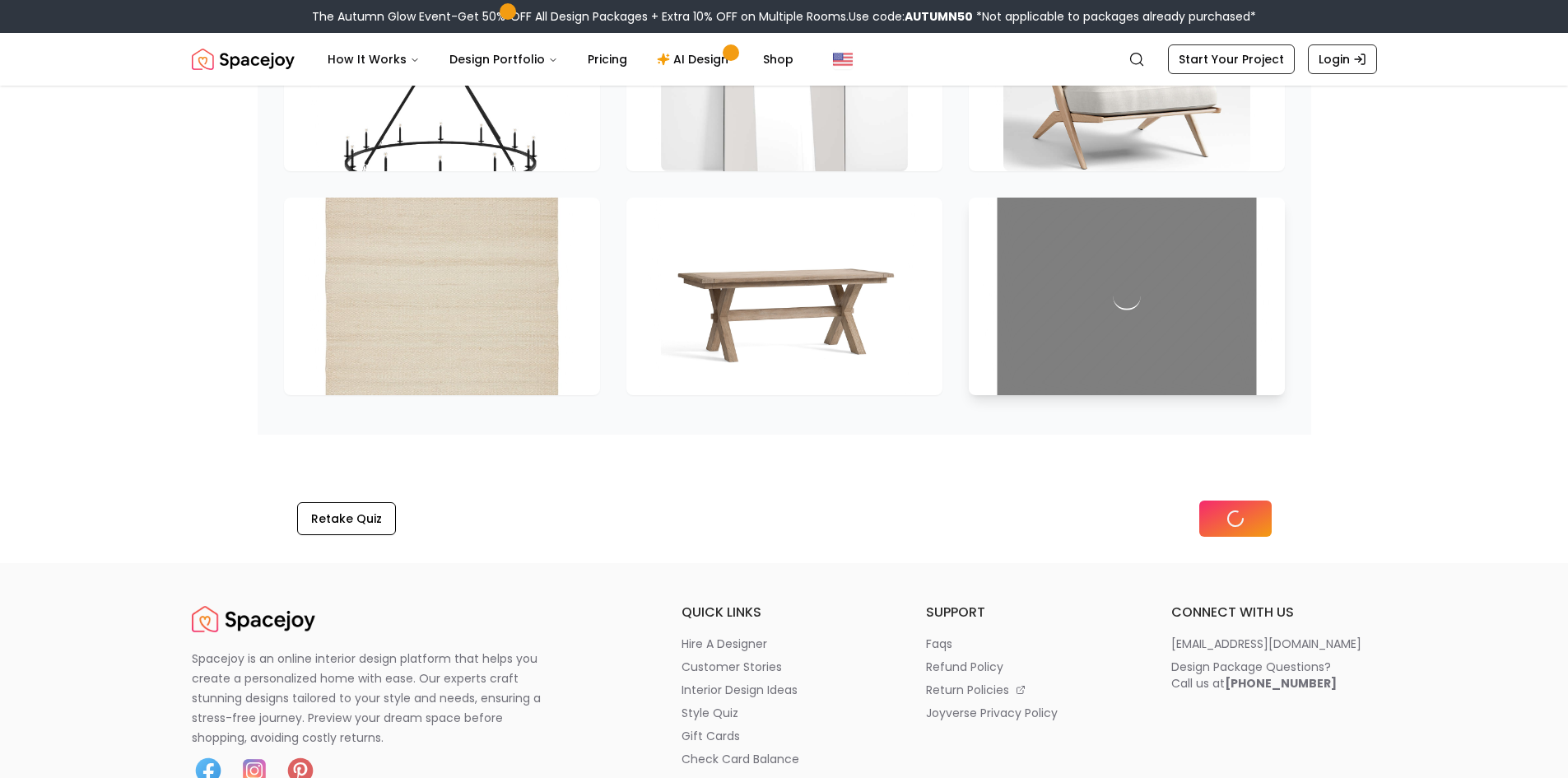
scroll to position [2245, 0]
